Goal: Task Accomplishment & Management: Manage account settings

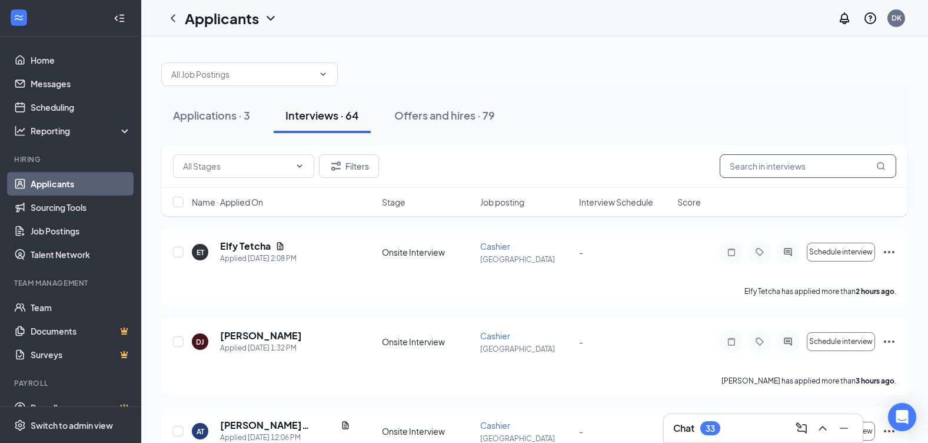
click at [763, 161] on input "text" at bounding box center [808, 166] width 177 height 24
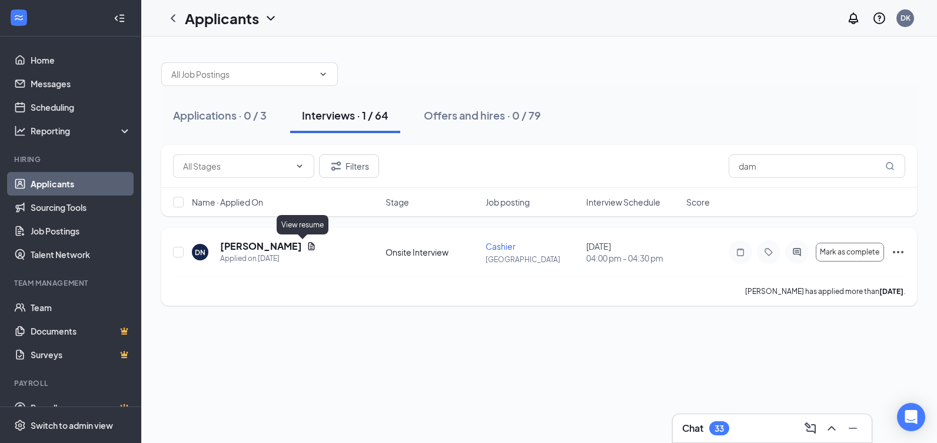
click at [307, 245] on icon "Document" at bounding box center [311, 245] width 9 height 9
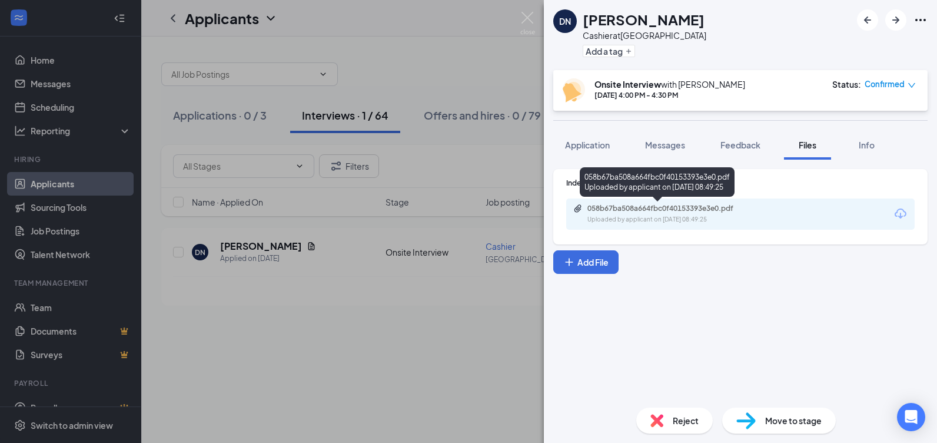
click at [689, 215] on div "Uploaded by applicant on [DATE] 08:49:25" at bounding box center [675, 219] width 177 height 9
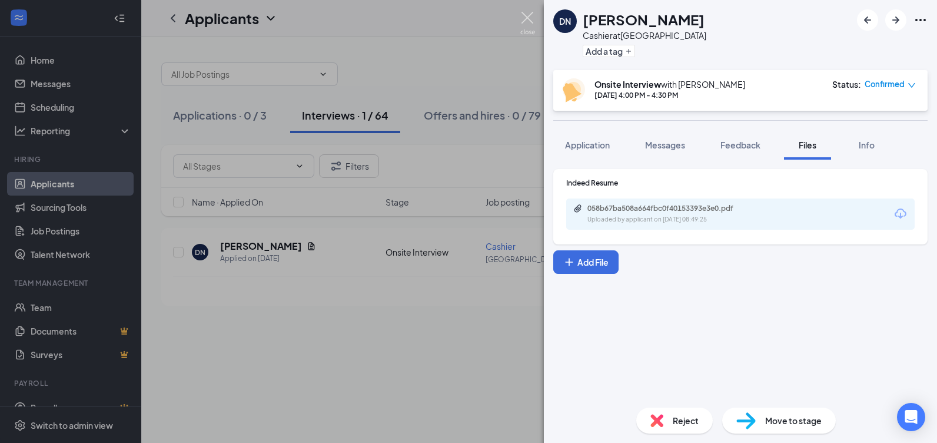
click at [526, 15] on img at bounding box center [527, 23] width 15 height 23
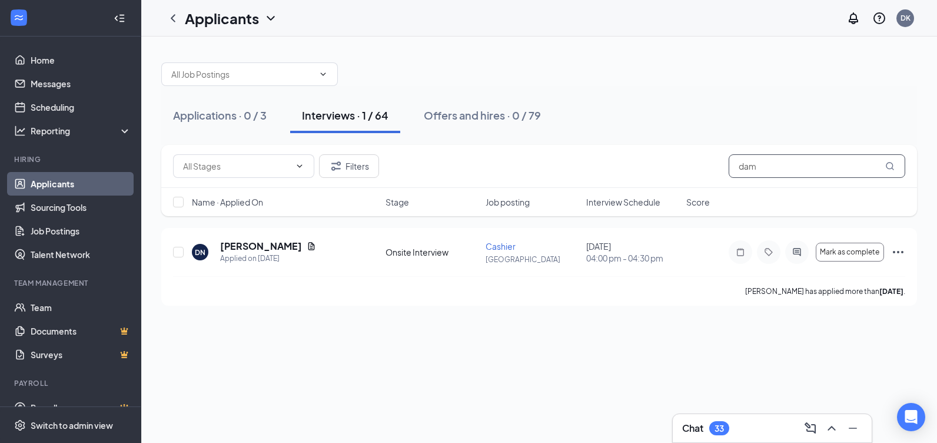
click at [791, 170] on input "dam" at bounding box center [817, 166] width 177 height 24
type input "d"
type input "[PERSON_NAME]"
click at [241, 248] on h5 "[PERSON_NAME]" at bounding box center [261, 246] width 82 height 13
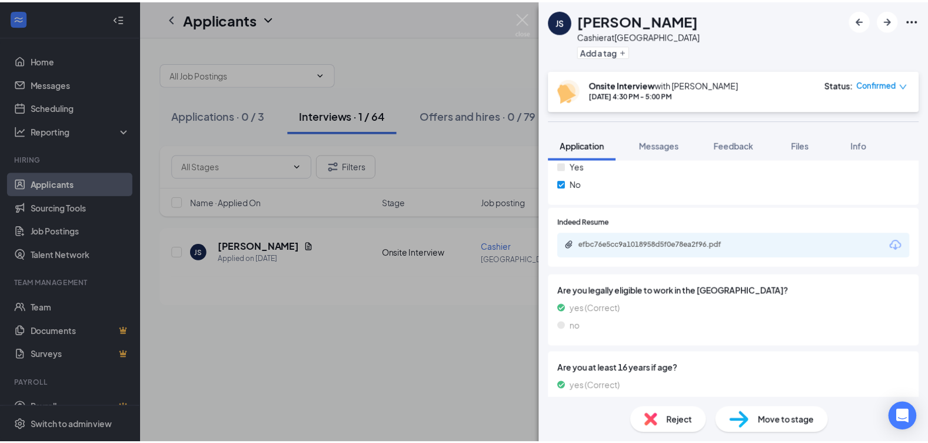
scroll to position [647, 0]
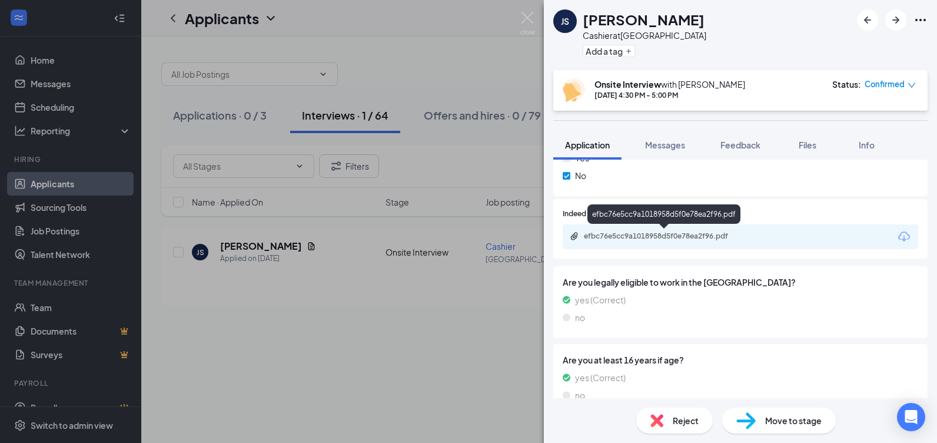
click at [596, 238] on div "efbc76e5cc9a1018958d5f0e78ea2f96.pdf" at bounding box center [666, 235] width 165 height 9
click at [527, 19] on img at bounding box center [527, 23] width 15 height 23
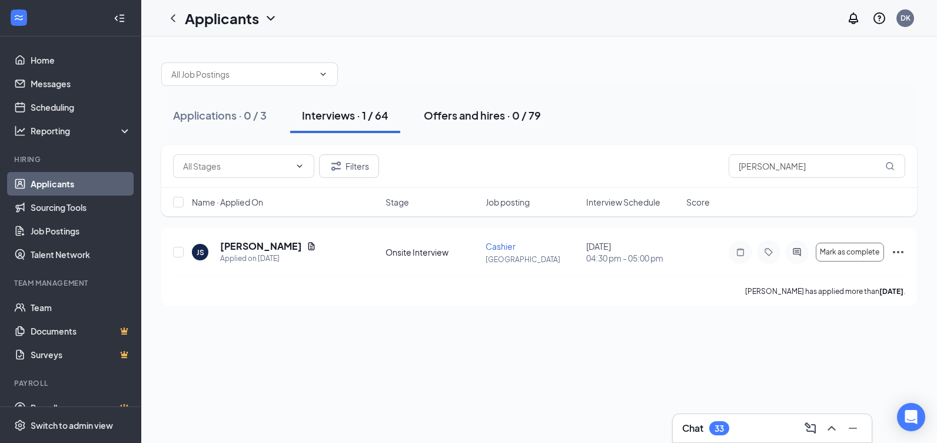
drag, startPoint x: 491, startPoint y: 114, endPoint x: 476, endPoint y: 120, distance: 16.9
click at [481, 118] on div "Offers and hires · 0 / 79" at bounding box center [482, 115] width 117 height 15
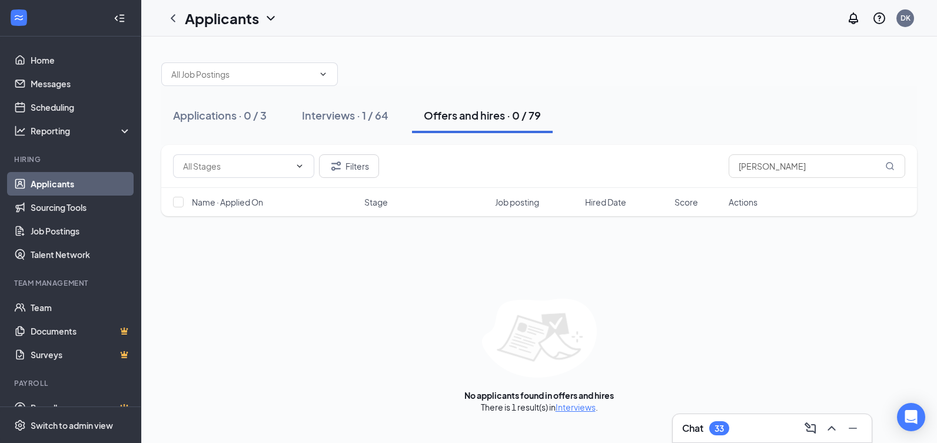
click at [471, 116] on div "Offers and hires · 0 / 79" at bounding box center [482, 115] width 117 height 15
click at [445, 118] on div "Offers and hires · 0 / 79" at bounding box center [482, 115] width 117 height 15
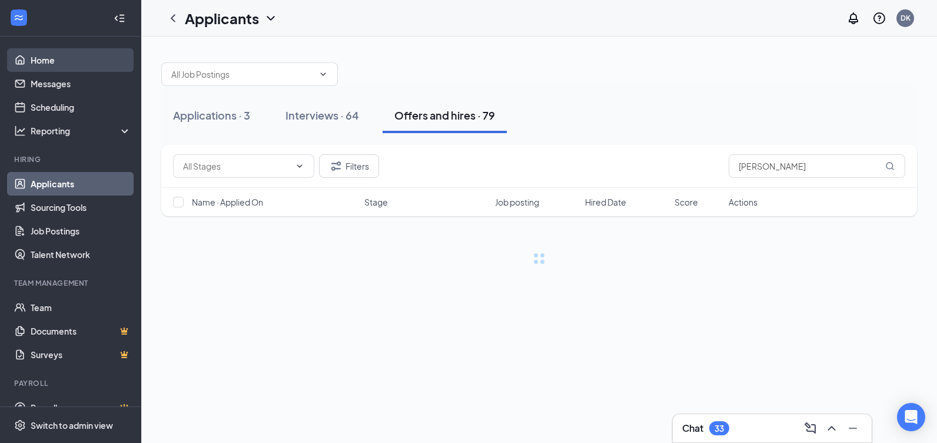
click at [39, 64] on link "Home" at bounding box center [81, 60] width 101 height 24
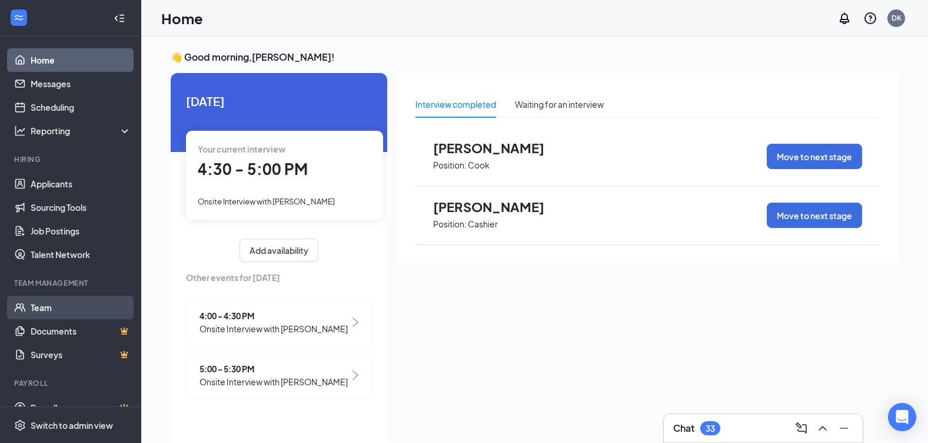
click at [36, 305] on link "Team" at bounding box center [81, 307] width 101 height 24
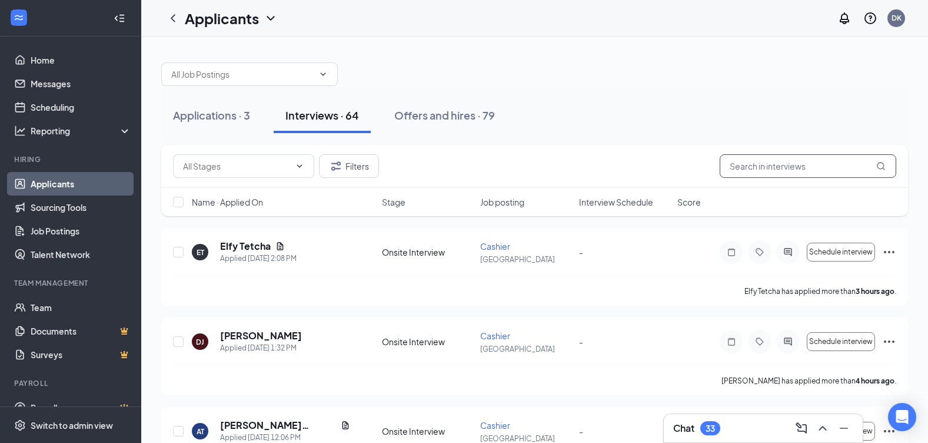
click at [826, 172] on input "text" at bounding box center [808, 166] width 177 height 24
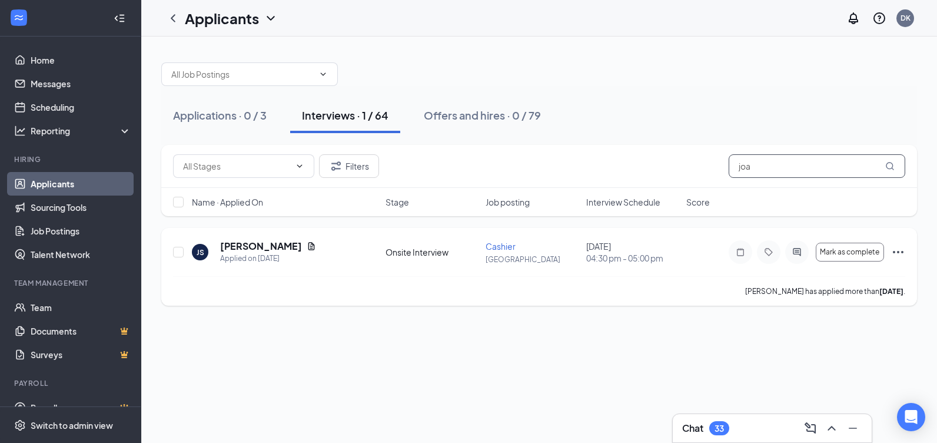
type input "joa"
click at [496, 250] on span "Cashier" at bounding box center [501, 246] width 30 height 11
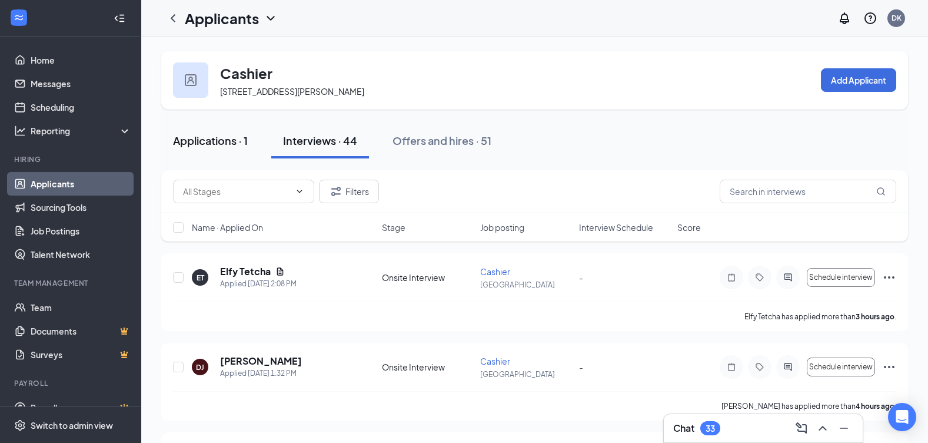
click at [207, 138] on div "Applications · 1" at bounding box center [210, 140] width 75 height 15
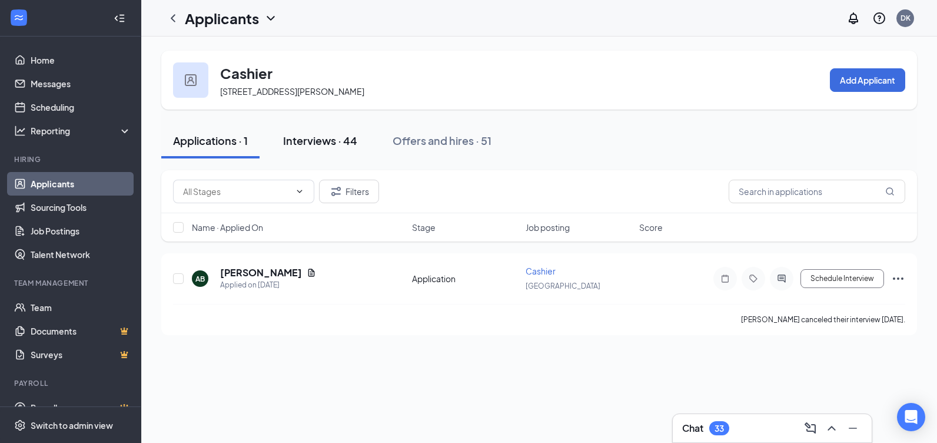
click at [335, 138] on div "Interviews · 44" at bounding box center [320, 140] width 74 height 15
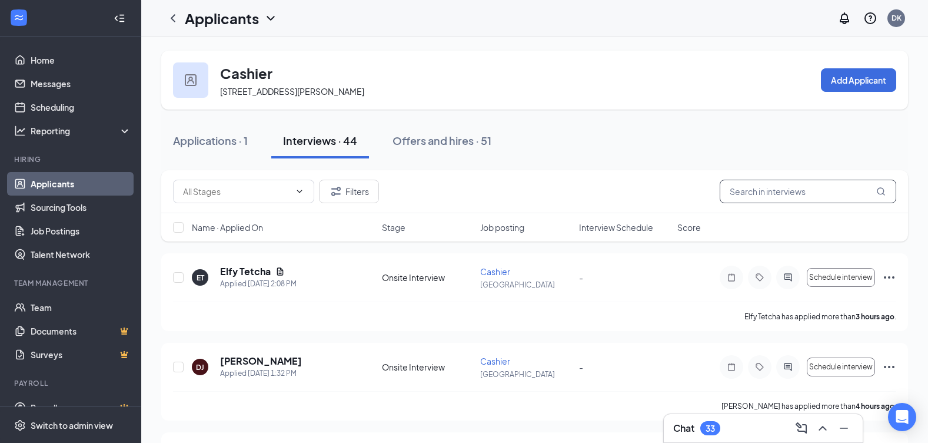
click at [769, 191] on input "text" at bounding box center [808, 192] width 177 height 24
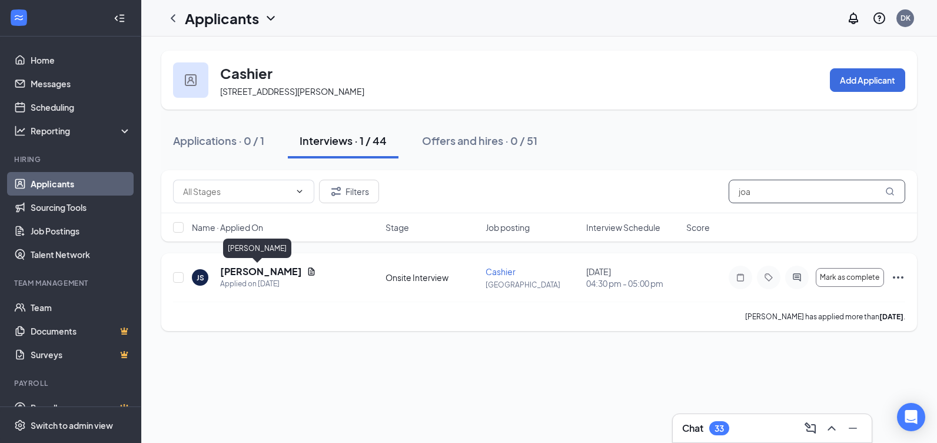
type input "joa"
click at [243, 272] on h5 "[PERSON_NAME]" at bounding box center [261, 271] width 82 height 13
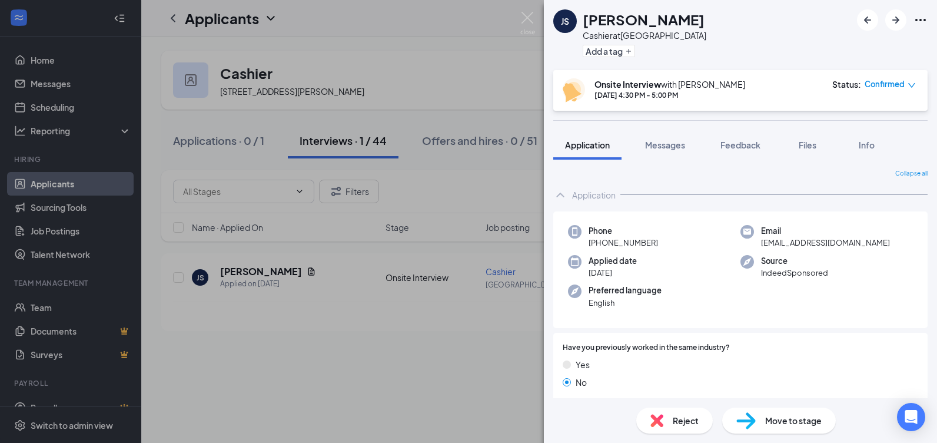
click at [771, 421] on span "Move to stage" at bounding box center [793, 420] width 57 height 13
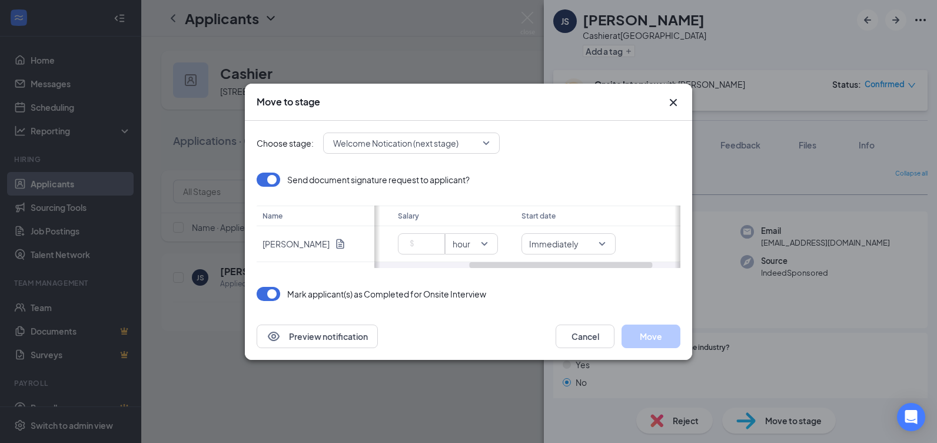
drag, startPoint x: 502, startPoint y: 265, endPoint x: 589, endPoint y: 261, distance: 86.6
click at [595, 261] on div "Status Message format Salary Start date in progress hour Immediately" at bounding box center [527, 236] width 306 height 62
click at [436, 242] on span "Increase Value" at bounding box center [440, 240] width 13 height 12
type input "1"
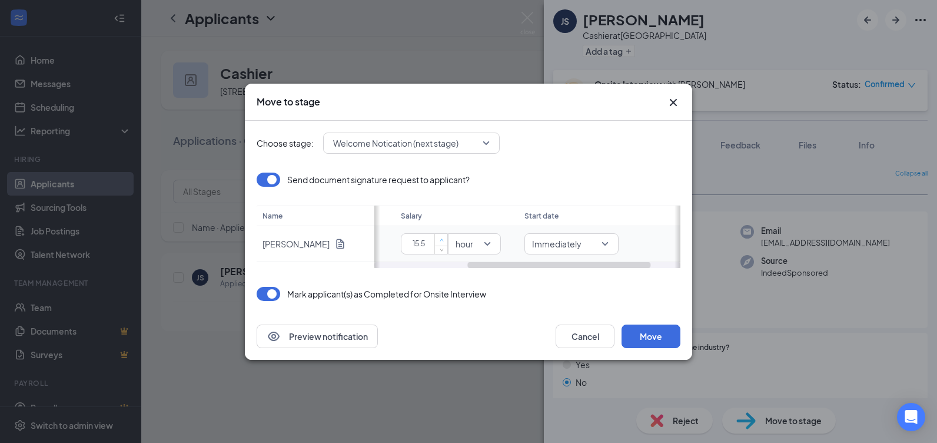
type input "15.50"
drag, startPoint x: 619, startPoint y: 264, endPoint x: 697, endPoint y: 264, distance: 78.9
click at [697, 264] on div "Move to stage Choose stage: Welcome Notication (next stage) Send document signa…" at bounding box center [468, 221] width 937 height 443
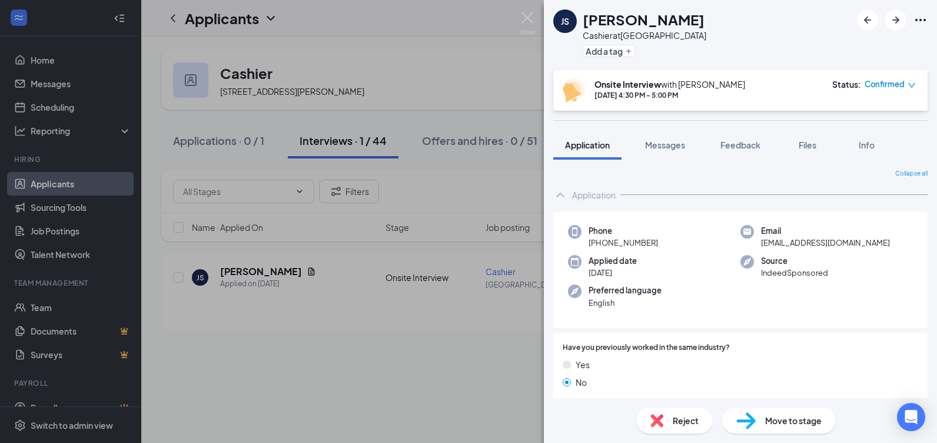
click at [783, 419] on span "Move to stage" at bounding box center [793, 420] width 57 height 13
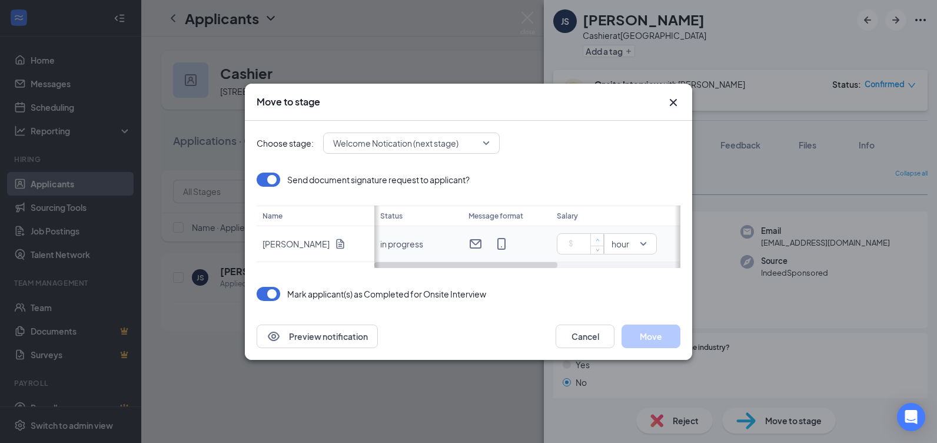
drag, startPoint x: 590, startPoint y: 229, endPoint x: 593, endPoint y: 240, distance: 11.0
click at [593, 240] on td "hour" at bounding box center [613, 244] width 124 height 36
click at [593, 240] on span "Increase Value" at bounding box center [596, 240] width 13 height 12
type input "15.50"
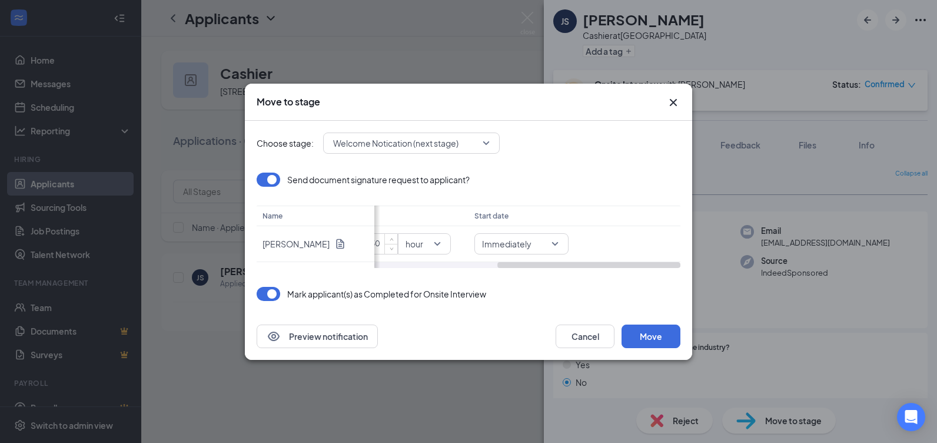
drag, startPoint x: 538, startPoint y: 265, endPoint x: 655, endPoint y: 265, distance: 117.1
click at [694, 265] on div "Move to stage Choose stage: Welcome Notication (next stage) Send document signa…" at bounding box center [468, 221] width 937 height 443
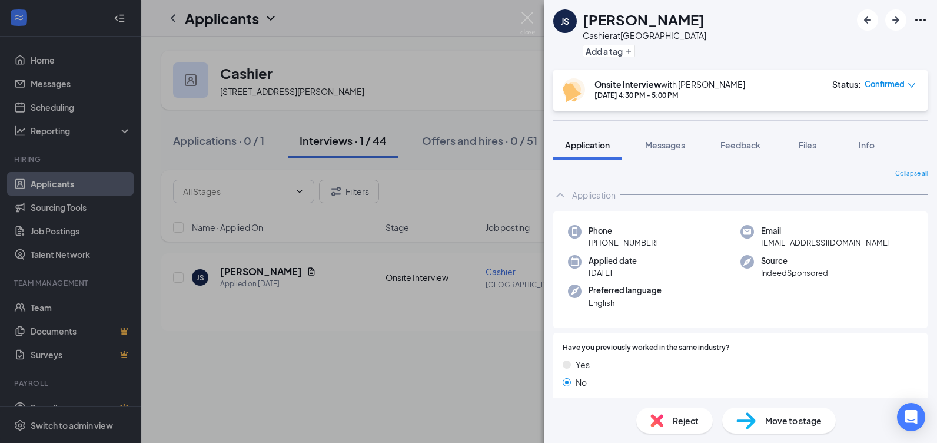
click at [783, 418] on span "Move to stage" at bounding box center [793, 420] width 57 height 13
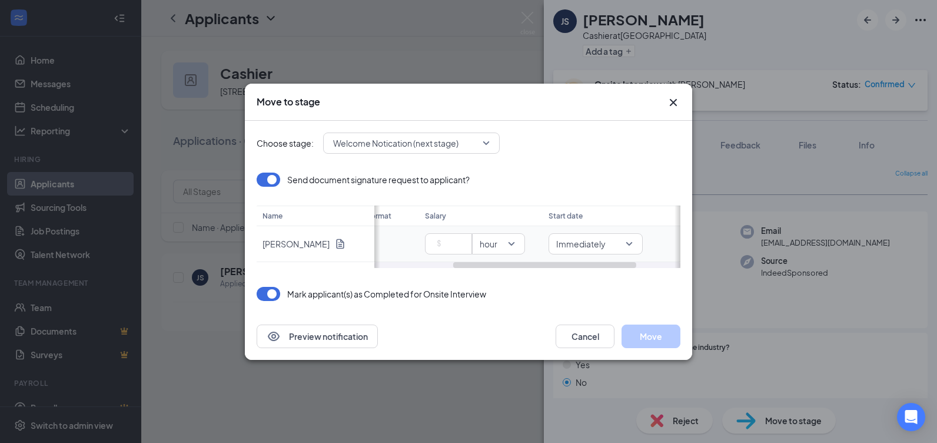
drag, startPoint x: 536, startPoint y: 261, endPoint x: 615, endPoint y: 255, distance: 79.1
click at [615, 255] on div "Status Message format Salary Start date in progress hour Immediately" at bounding box center [527, 236] width 306 height 62
click at [629, 244] on span "Immediately" at bounding box center [594, 243] width 79 height 12
click at [599, 222] on span "Specific date" at bounding box center [582, 221] width 51 height 13
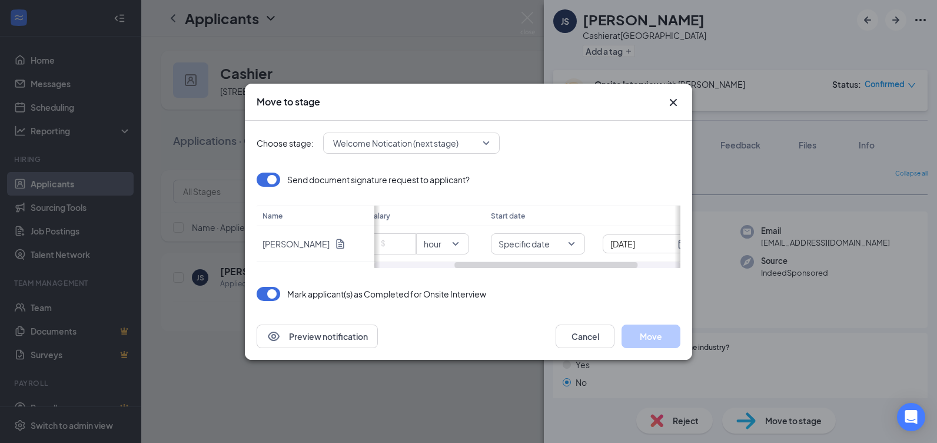
scroll to position [0, 206]
drag, startPoint x: 622, startPoint y: 265, endPoint x: 672, endPoint y: 261, distance: 50.2
click at [672, 262] on div at bounding box center [588, 265] width 183 height 6
click at [656, 247] on div "Aug 26, 2025" at bounding box center [621, 243] width 79 height 13
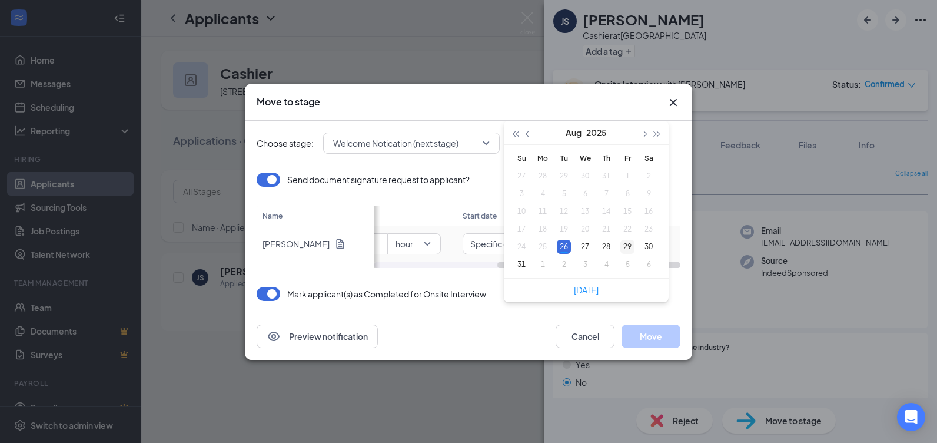
type input "Aug 29, 2025"
click at [628, 245] on div "29" at bounding box center [627, 247] width 14 height 14
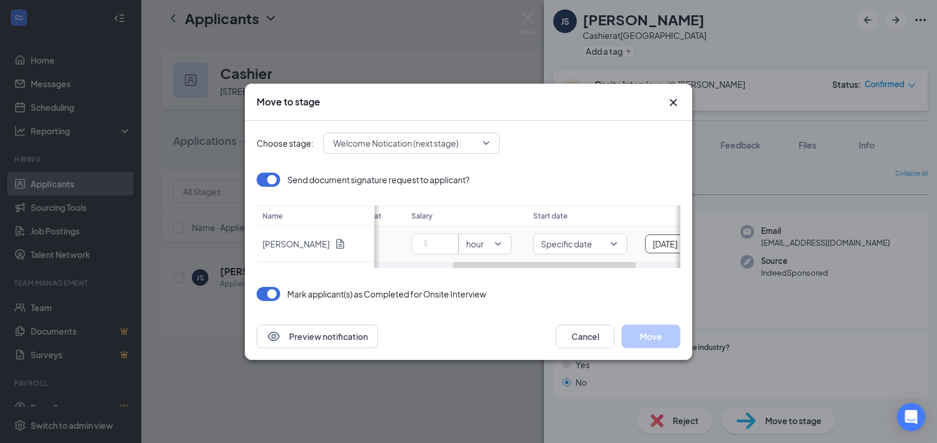
scroll to position [0, 131]
drag, startPoint x: 506, startPoint y: 265, endPoint x: 460, endPoint y: 252, distance: 47.7
click at [461, 256] on div "Status Message format Salary Start date in progress hour Specific date Aug 29, …" at bounding box center [527, 236] width 306 height 62
click at [454, 237] on span "Increase Value" at bounding box center [455, 240] width 13 height 12
type input "15.5"
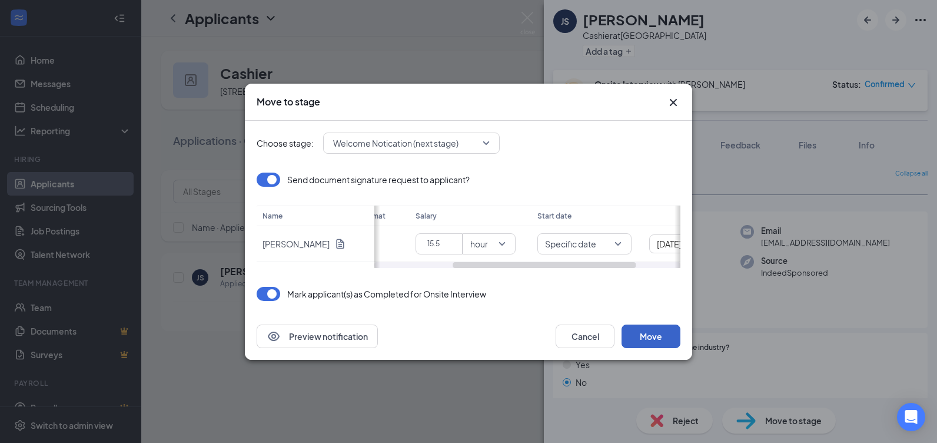
click at [659, 336] on button "Move" at bounding box center [651, 336] width 59 height 24
